Goal: Information Seeking & Learning: Learn about a topic

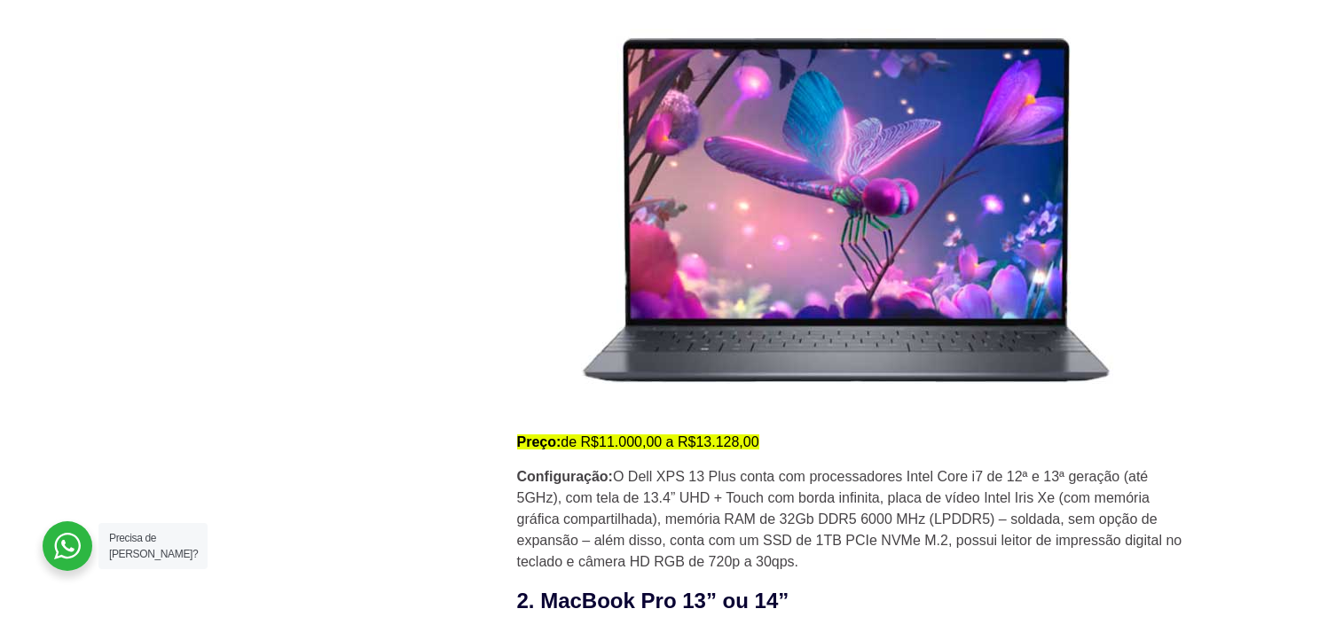
scroll to position [1952, 0]
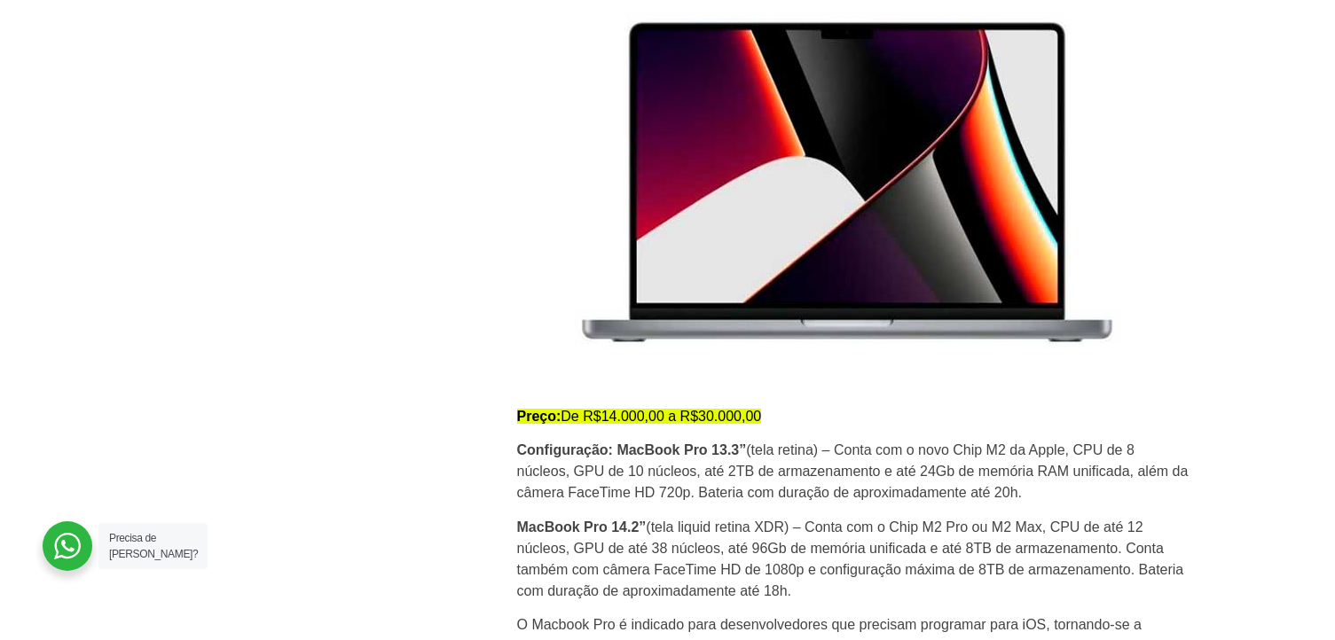
scroll to position [2572, 0]
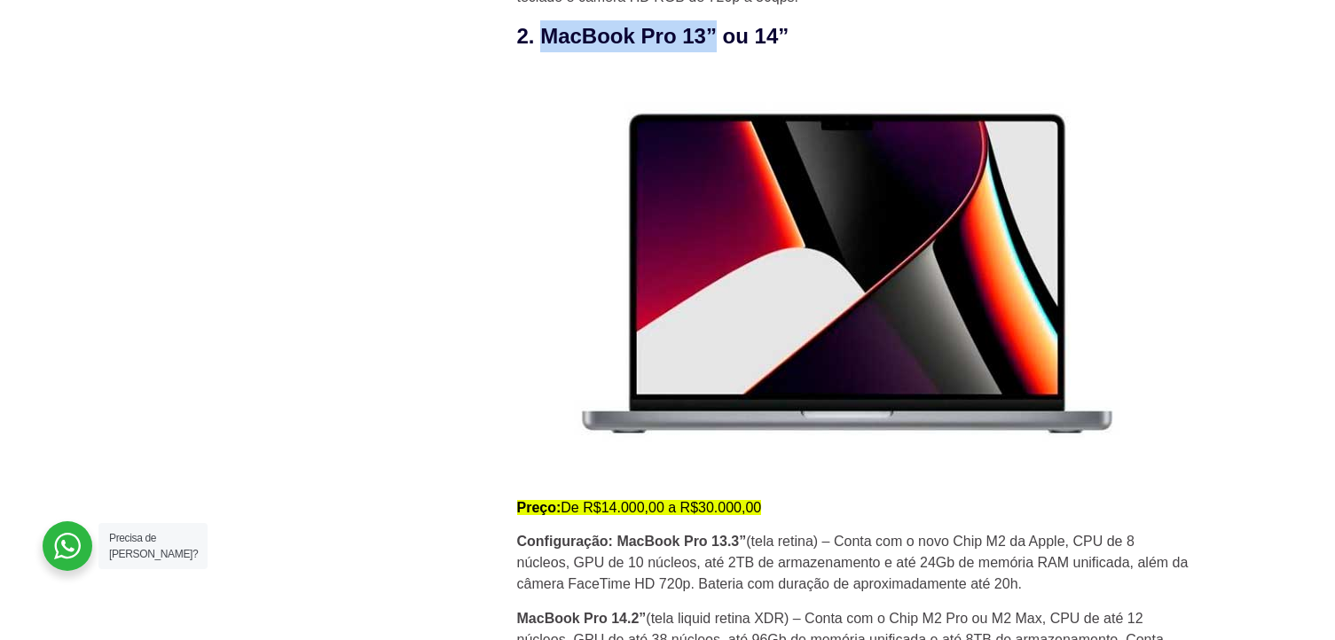
drag, startPoint x: 547, startPoint y: 53, endPoint x: 718, endPoint y: 48, distance: 170.4
click at [718, 48] on h3 "2. MacBook Pro 13” ou 14”" at bounding box center [854, 36] width 674 height 32
copy h3 "MacBook Pro 13”"
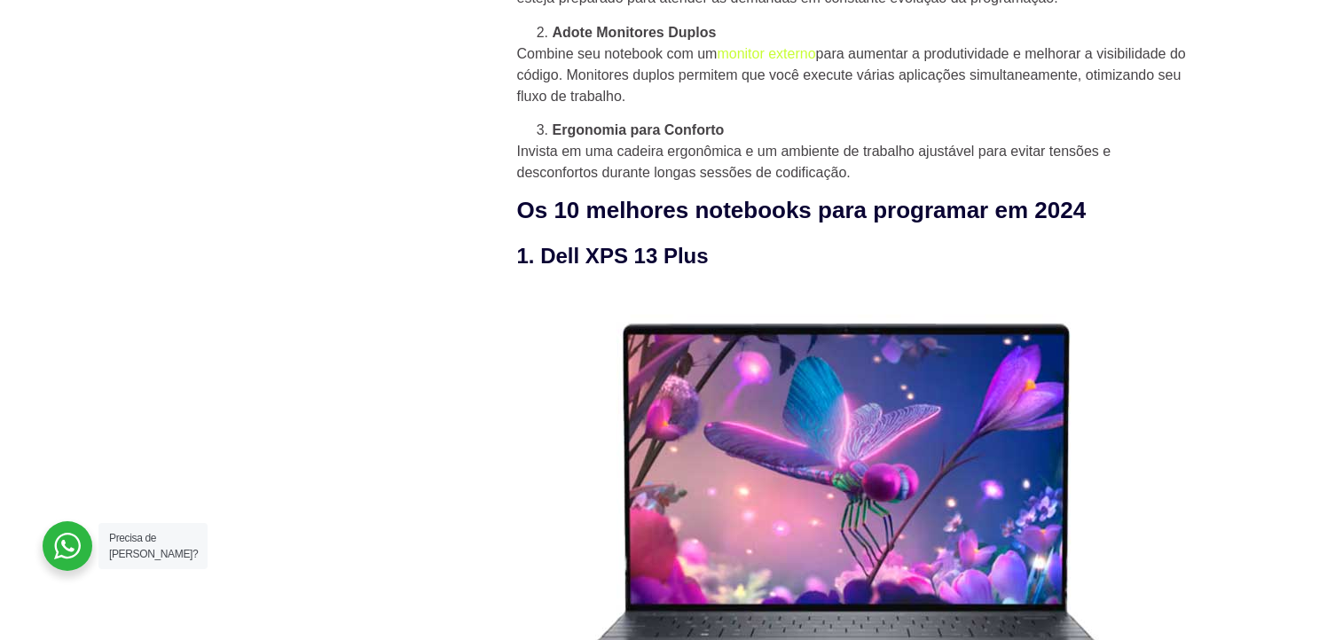
scroll to position [1692, 0]
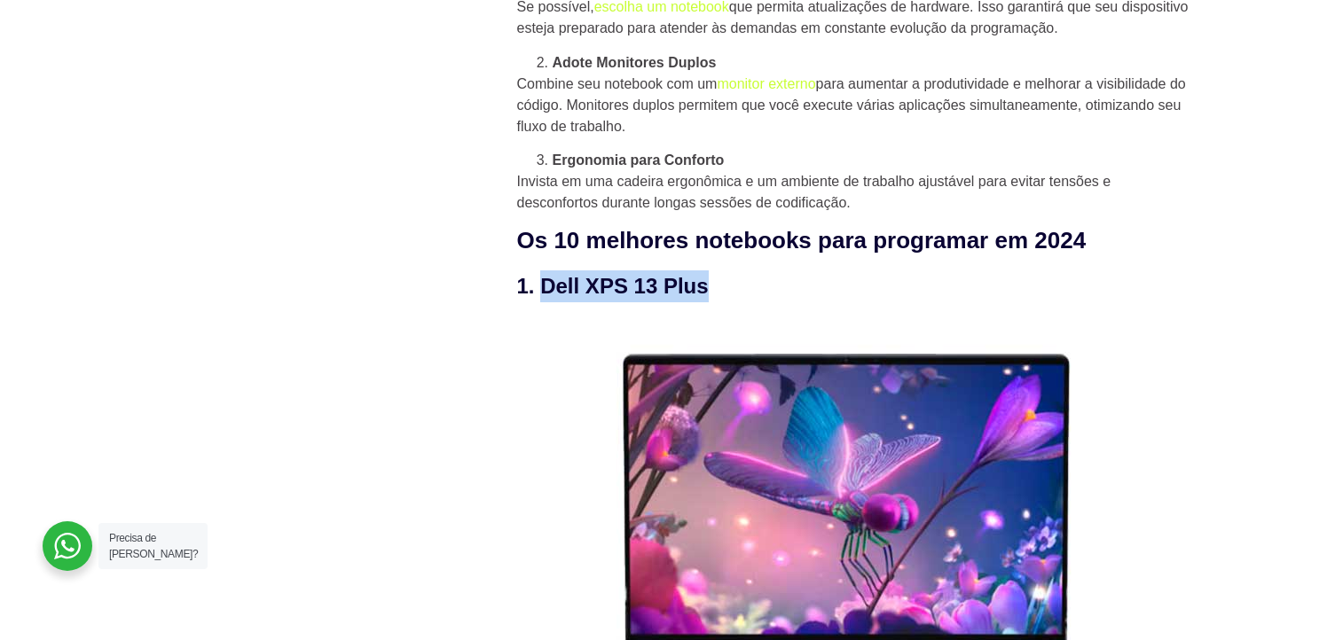
drag, startPoint x: 544, startPoint y: 291, endPoint x: 707, endPoint y: 300, distance: 163.5
click at [707, 300] on h3 "1. Dell XPS 13 Plus" at bounding box center [854, 287] width 674 height 32
copy h3 "Dell XPS 13 Plus"
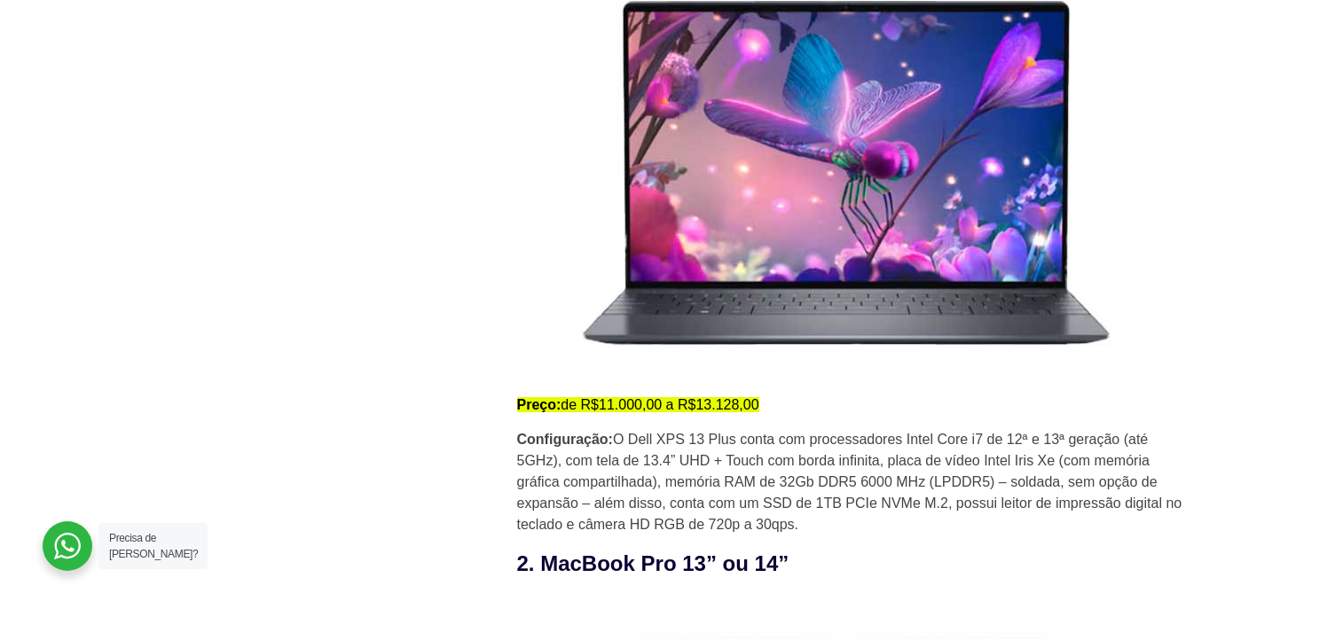
scroll to position [2046, 0]
